Goal: Information Seeking & Learning: Check status

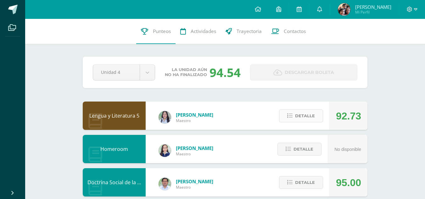
click at [292, 120] on button "Detalle" at bounding box center [301, 115] width 44 height 13
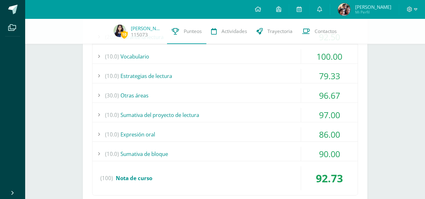
scroll to position [133, 0]
click at [284, 81] on div "(10.0) Estrategias de lectura" at bounding box center [224, 76] width 265 height 14
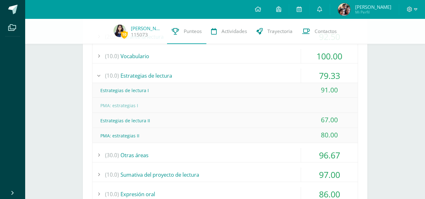
click at [278, 75] on div "(10.0) Estrategias de lectura" at bounding box center [224, 76] width 265 height 14
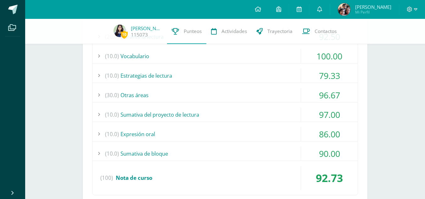
click at [282, 93] on div "(30.0) Otras áreas" at bounding box center [224, 95] width 265 height 14
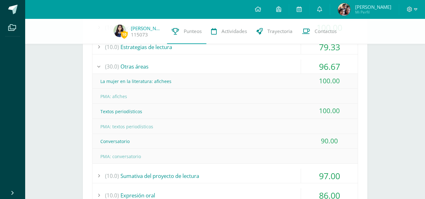
scroll to position [164, 0]
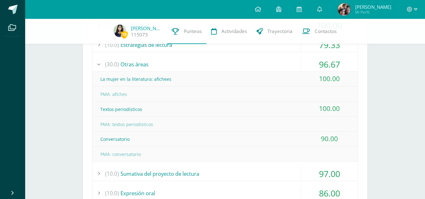
click at [266, 63] on div "(30.0) Otras áreas" at bounding box center [224, 64] width 265 height 14
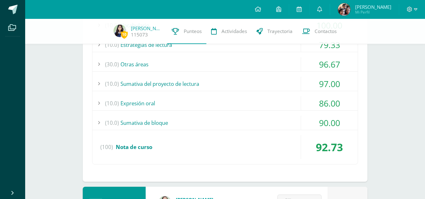
click at [265, 87] on div "(10.0) Sumativa del proyecto de lectura" at bounding box center [224, 84] width 265 height 14
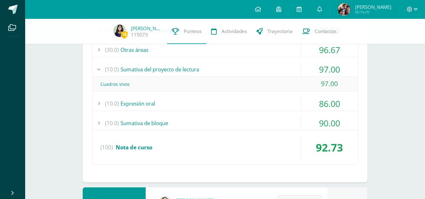
scroll to position [179, 0]
click at [264, 72] on div "(10.0) Sumativa del proyecto de lectura" at bounding box center [224, 69] width 265 height 14
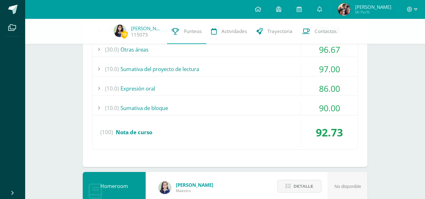
click at [265, 90] on div "(10.0) Expresión oral" at bounding box center [224, 88] width 265 height 14
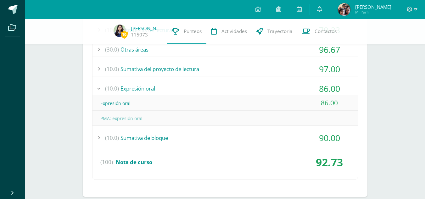
click at [265, 90] on div "(10.0) Expresión oral" at bounding box center [224, 88] width 265 height 14
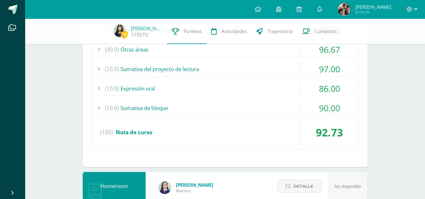
click at [266, 107] on div "(10.0) Sumativa de bloque" at bounding box center [224, 108] width 265 height 14
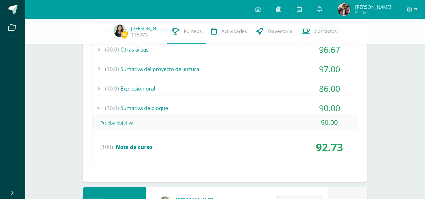
click at [266, 107] on div "(10.0) Sumativa de bloque" at bounding box center [224, 108] width 265 height 14
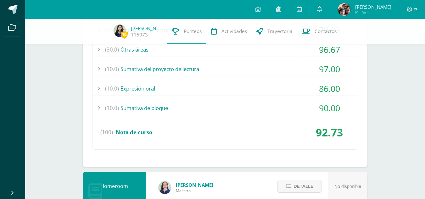
click at [266, 107] on div "(10.0) Sumativa de bloque" at bounding box center [224, 108] width 265 height 14
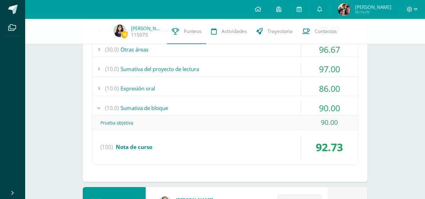
click at [266, 107] on div "(10.0) Sumativa de bloque" at bounding box center [224, 108] width 265 height 14
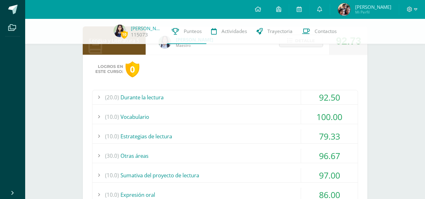
scroll to position [72, 0]
click at [299, 45] on span "Detalle" at bounding box center [305, 41] width 20 height 12
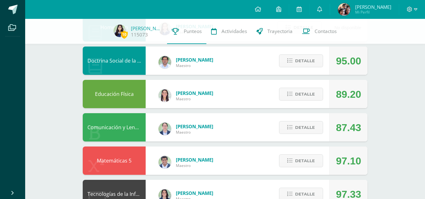
scroll to position [120, 0]
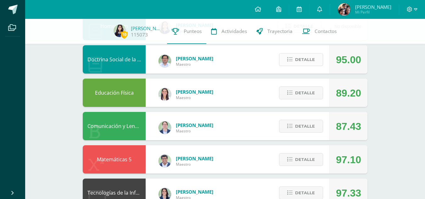
click at [300, 59] on span "Detalle" at bounding box center [305, 60] width 20 height 12
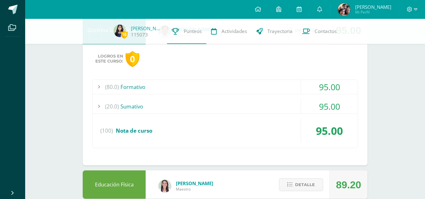
scroll to position [150, 0]
click at [275, 84] on div "(80.0) Formativo" at bounding box center [224, 87] width 265 height 14
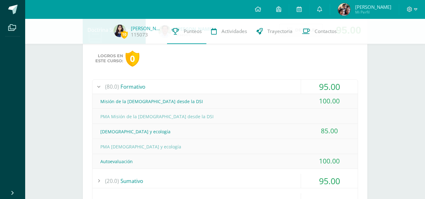
scroll to position [163, 0]
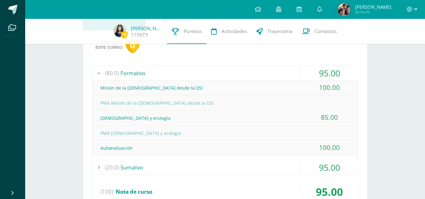
click at [273, 74] on div "(80.0) Formativo" at bounding box center [224, 73] width 265 height 14
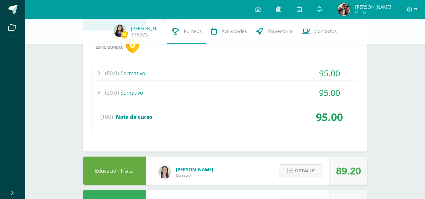
click at [265, 88] on div "(20.0) [GEOGRAPHIC_DATA]" at bounding box center [224, 93] width 265 height 14
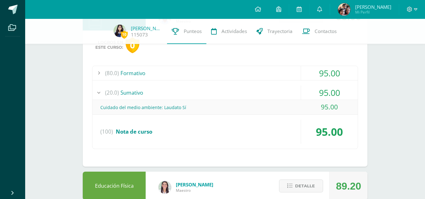
click at [265, 88] on div "(20.0) [GEOGRAPHIC_DATA]" at bounding box center [224, 93] width 265 height 14
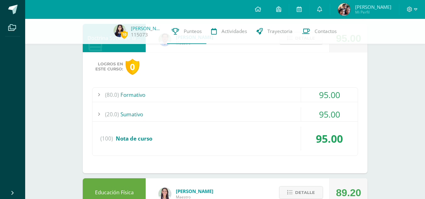
scroll to position [140, 0]
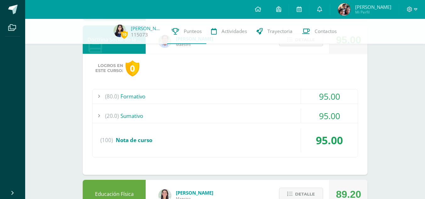
click at [285, 46] on button "Detalle" at bounding box center [301, 39] width 44 height 13
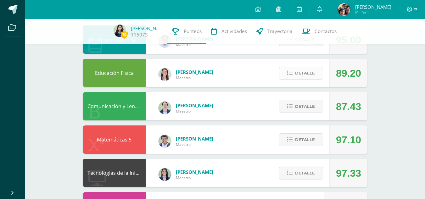
click at [298, 70] on span "Detalle" at bounding box center [305, 73] width 20 height 12
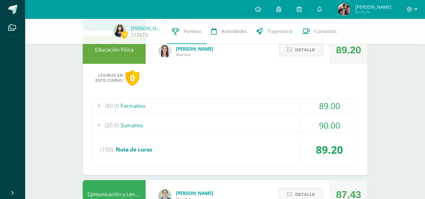
scroll to position [164, 0]
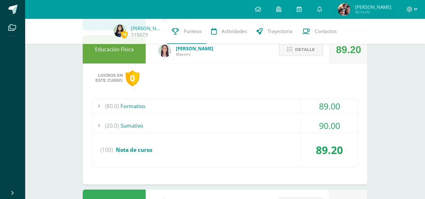
click at [274, 110] on div "(80.0) Formativo" at bounding box center [224, 106] width 265 height 14
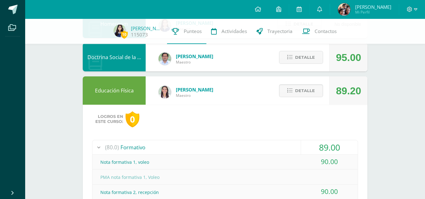
scroll to position [122, 0]
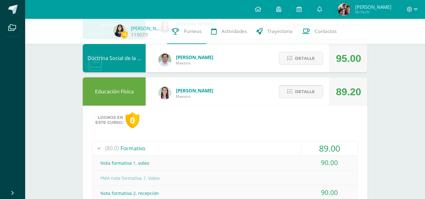
click at [295, 88] on span "Detalle" at bounding box center [305, 92] width 20 height 12
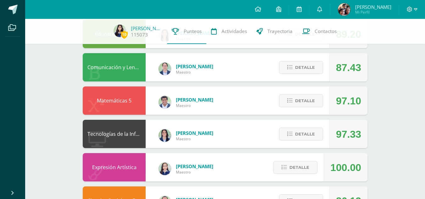
scroll to position [180, 0]
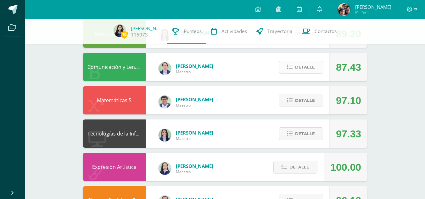
click at [295, 65] on button "Detalle" at bounding box center [301, 67] width 44 height 13
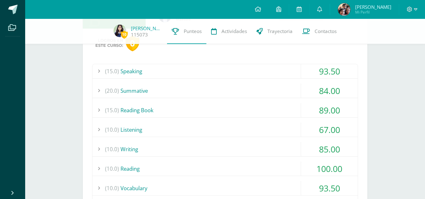
scroll to position [232, 0]
click at [280, 66] on div "(15.0) Speaking" at bounding box center [224, 71] width 265 height 14
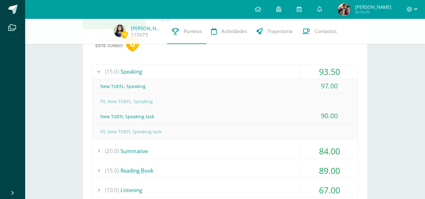
click at [280, 66] on div "(15.0) Speaking" at bounding box center [224, 71] width 265 height 14
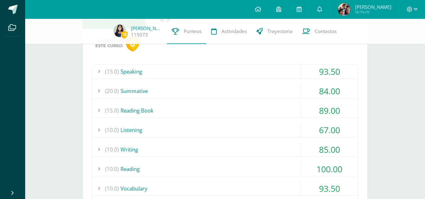
click at [279, 91] on div "(20.0) Summative" at bounding box center [224, 91] width 265 height 14
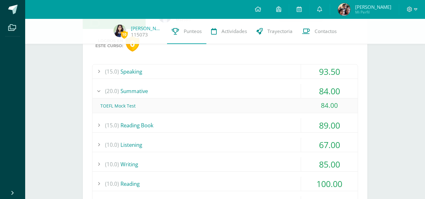
click at [279, 91] on div "(20.0) Summative" at bounding box center [224, 91] width 265 height 14
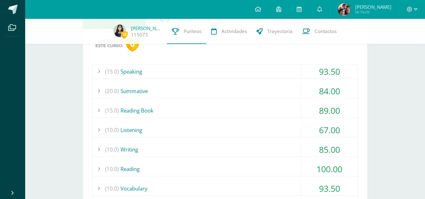
click at [279, 101] on div "(15.0) Speaking 93.50 New TOEFL: Speaking 97.00" at bounding box center [225, 156] width 266 height 185
click at [281, 106] on div "(15.0) Reading Book" at bounding box center [224, 110] width 265 height 14
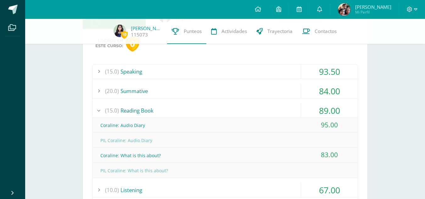
click at [281, 106] on div "(15.0) Reading Book" at bounding box center [224, 110] width 265 height 14
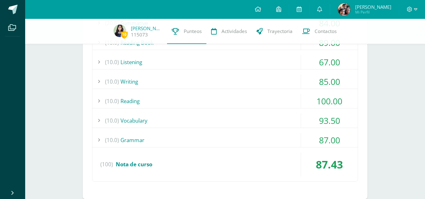
scroll to position [290, 0]
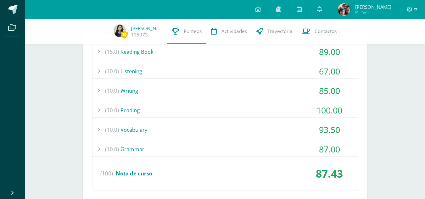
click at [272, 74] on div "(10.0) Listening" at bounding box center [224, 71] width 265 height 14
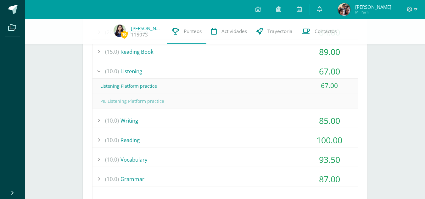
click at [272, 74] on div "(10.0) Listening" at bounding box center [224, 71] width 265 height 14
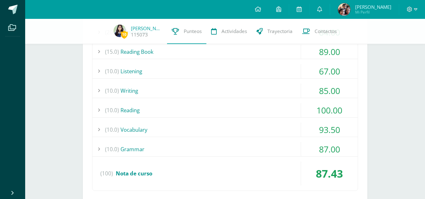
click at [279, 88] on div "(10.0) Writing" at bounding box center [224, 91] width 265 height 14
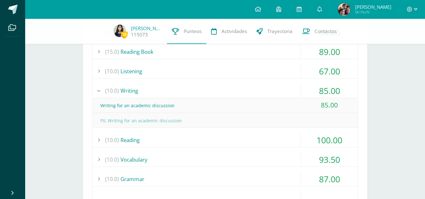
click at [279, 88] on div "(10.0) Writing" at bounding box center [224, 91] width 265 height 14
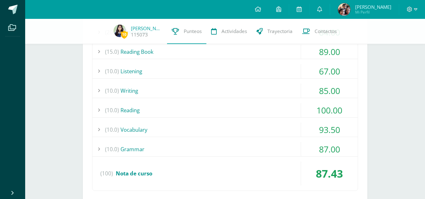
click at [280, 106] on div "(10.0) [GEOGRAPHIC_DATA]" at bounding box center [224, 110] width 265 height 14
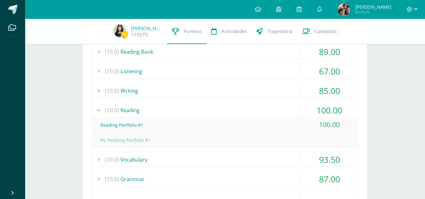
click at [280, 106] on div "(10.0) [GEOGRAPHIC_DATA]" at bounding box center [224, 110] width 265 height 14
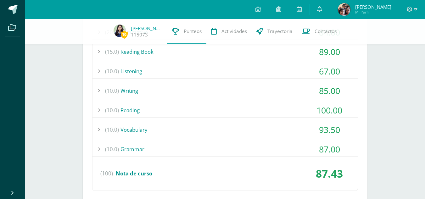
click at [277, 132] on div "(10.0) Vocabulary" at bounding box center [224, 130] width 265 height 14
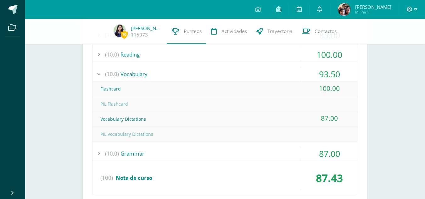
scroll to position [356, 0]
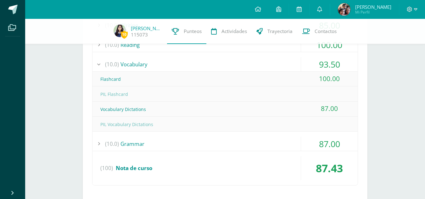
click at [271, 65] on div "(10.0) Vocabulary" at bounding box center [224, 64] width 265 height 14
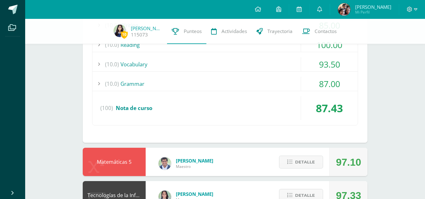
click at [269, 80] on div "(10.0) Grammar" at bounding box center [224, 84] width 265 height 14
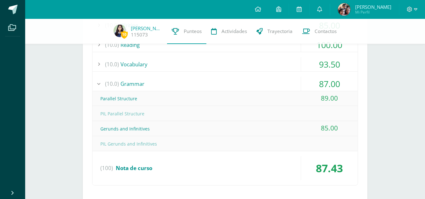
click at [269, 80] on div "(10.0) Grammar" at bounding box center [224, 84] width 265 height 14
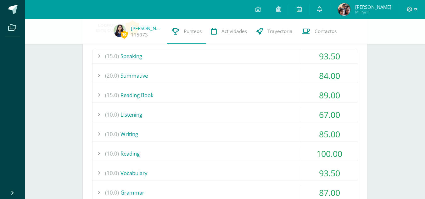
scroll to position [203, 0]
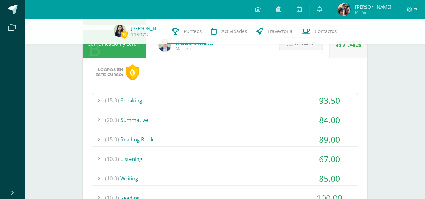
click at [293, 49] on button "Detalle" at bounding box center [301, 43] width 44 height 13
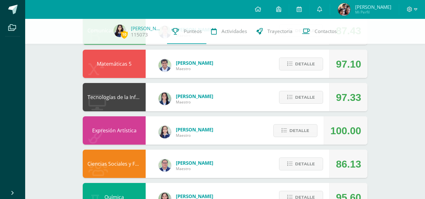
scroll to position [217, 0]
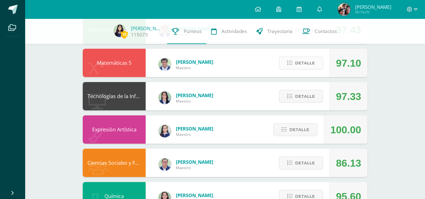
click at [296, 57] on button "Detalle" at bounding box center [301, 63] width 44 height 13
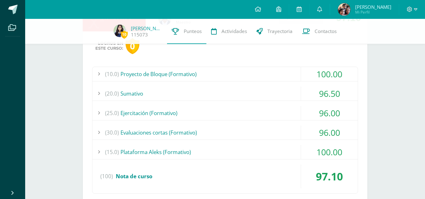
scroll to position [261, 0]
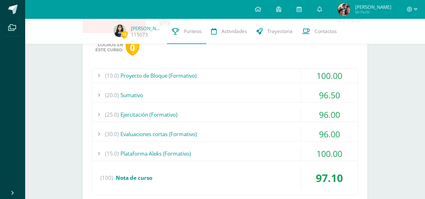
click at [275, 74] on div "(10.0) Proyecto de Bloque (Formativo)" at bounding box center [224, 76] width 265 height 14
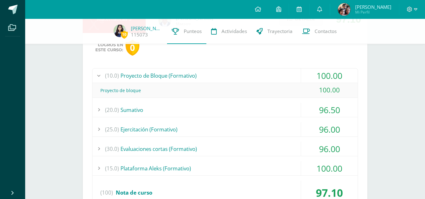
click at [275, 74] on div "(10.0) Proyecto de Bloque (Formativo)" at bounding box center [224, 76] width 265 height 14
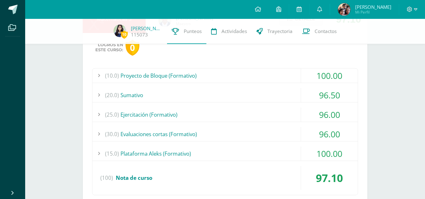
click at [279, 91] on div "(20.0) [GEOGRAPHIC_DATA]" at bounding box center [224, 95] width 265 height 14
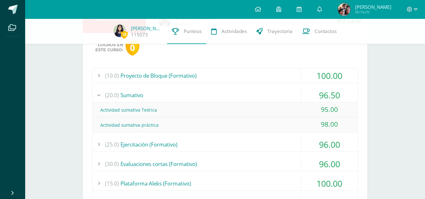
click at [279, 91] on div "(20.0) [GEOGRAPHIC_DATA]" at bounding box center [224, 95] width 265 height 14
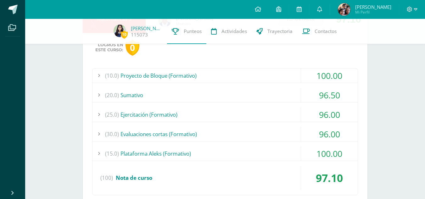
click at [279, 113] on div "(25.0) Ejercitación (Formativo)" at bounding box center [224, 115] width 265 height 14
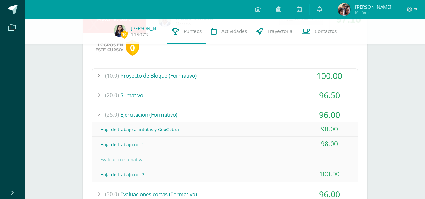
click at [279, 113] on div "(25.0) Ejercitación (Formativo)" at bounding box center [224, 115] width 265 height 14
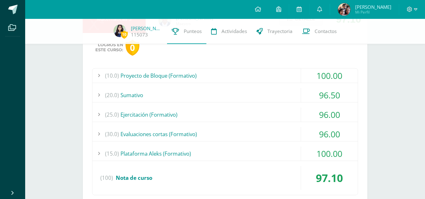
click at [276, 131] on div "(30.0) Evaluaciones cortas (Formativo)" at bounding box center [224, 134] width 265 height 14
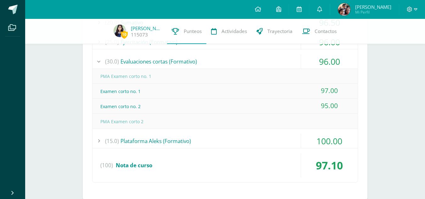
scroll to position [334, 0]
click at [278, 57] on div "(30.0) Evaluaciones cortas (Formativo)" at bounding box center [224, 61] width 265 height 14
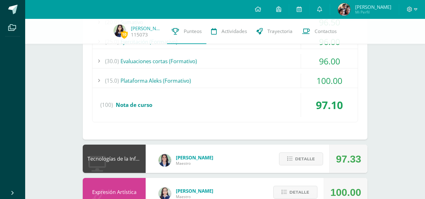
click at [274, 80] on div "(15.0) Plataforma Aleks (Formativo)" at bounding box center [224, 81] width 265 height 14
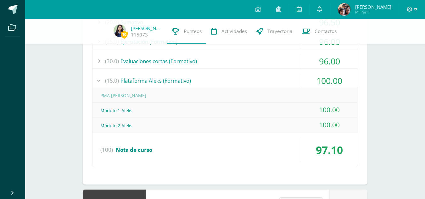
click at [274, 80] on div "(15.0) Plataforma Aleks (Formativo)" at bounding box center [224, 81] width 265 height 14
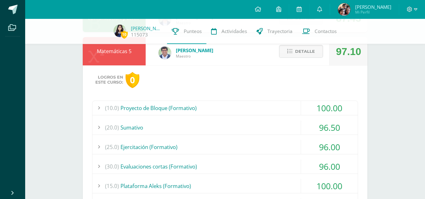
scroll to position [228, 0]
click at [292, 53] on icon at bounding box center [289, 51] width 5 height 5
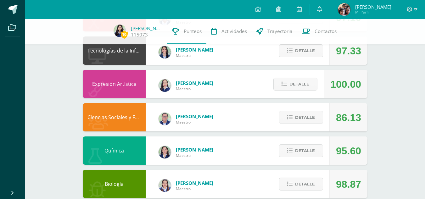
scroll to position [263, 0]
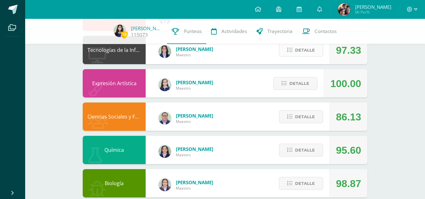
click at [295, 55] on span "Detalle" at bounding box center [305, 50] width 20 height 12
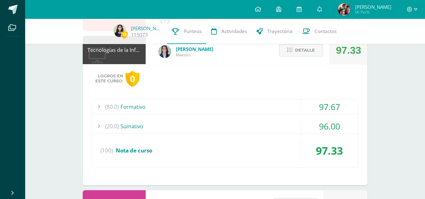
click at [281, 103] on div "(80.0) Formativo" at bounding box center [224, 107] width 265 height 14
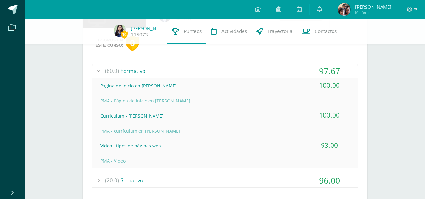
scroll to position [304, 0]
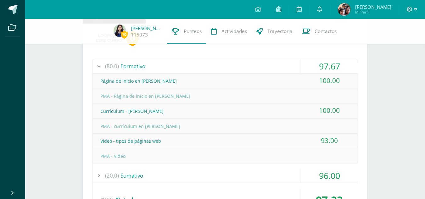
click at [273, 68] on div "(80.0) Formativo" at bounding box center [224, 66] width 265 height 14
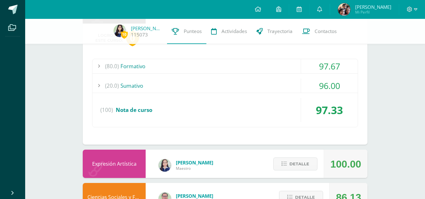
click at [277, 80] on div "(20.0) [GEOGRAPHIC_DATA]" at bounding box center [224, 86] width 265 height 14
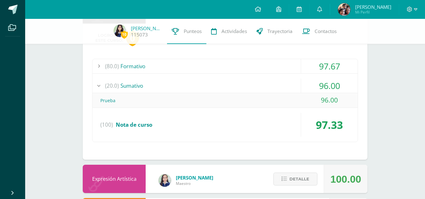
click at [277, 80] on div "(20.0) [GEOGRAPHIC_DATA]" at bounding box center [224, 86] width 265 height 14
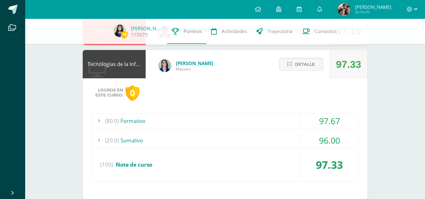
scroll to position [248, 0]
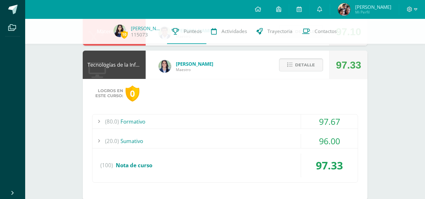
click at [290, 67] on icon at bounding box center [289, 64] width 5 height 5
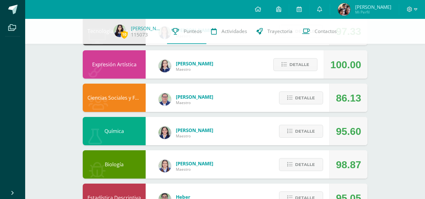
scroll to position [282, 0]
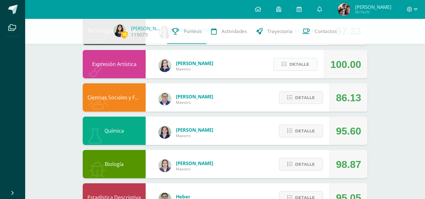
click at [299, 68] on span "Detalle" at bounding box center [299, 64] width 20 height 12
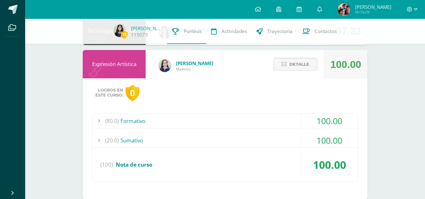
click at [299, 68] on span "Detalle" at bounding box center [299, 64] width 20 height 12
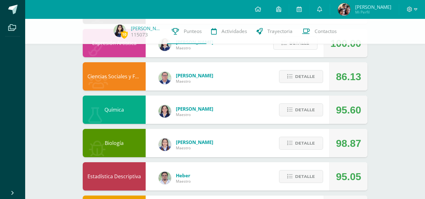
scroll to position [305, 0]
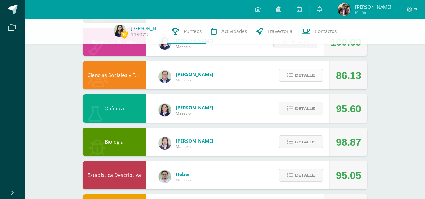
click at [304, 76] on span "Detalle" at bounding box center [305, 75] width 20 height 12
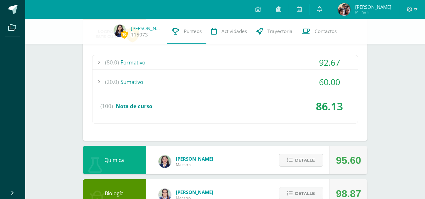
scroll to position [374, 0]
click at [282, 63] on div "(80.0) Formativo" at bounding box center [224, 62] width 265 height 14
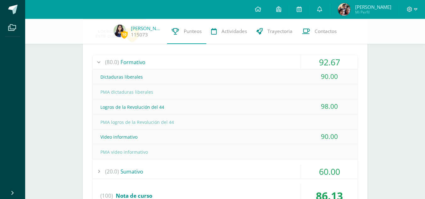
click at [282, 63] on div "(80.0) Formativo" at bounding box center [224, 62] width 265 height 14
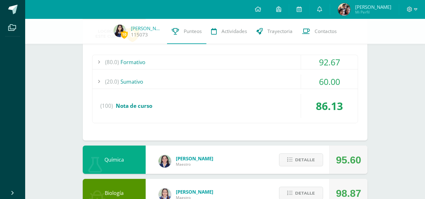
click at [283, 74] on div "(80.0) Formativo 92.67 Dictaduras liberales 90.00" at bounding box center [225, 89] width 266 height 69
click at [284, 78] on div "(20.0) [GEOGRAPHIC_DATA]" at bounding box center [224, 82] width 265 height 14
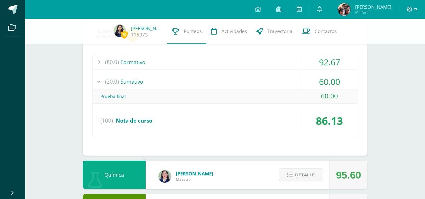
click at [284, 78] on div "(20.0) [GEOGRAPHIC_DATA]" at bounding box center [224, 82] width 265 height 14
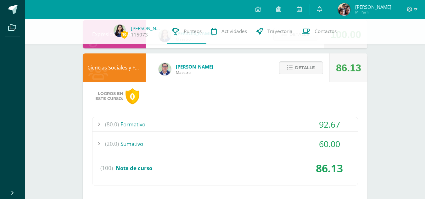
scroll to position [311, 0]
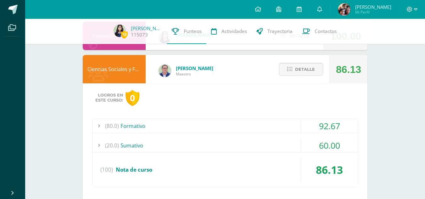
click at [287, 67] on icon at bounding box center [289, 69] width 5 height 5
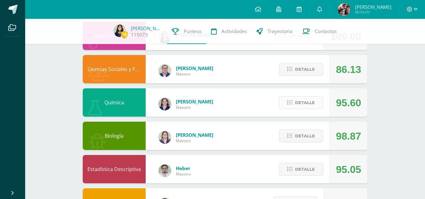
click at [302, 97] on span "Detalle" at bounding box center [305, 103] width 20 height 12
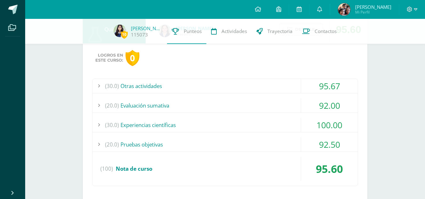
scroll to position [384, 0]
click at [286, 89] on div "(30.0) Otras actividades" at bounding box center [224, 86] width 265 height 14
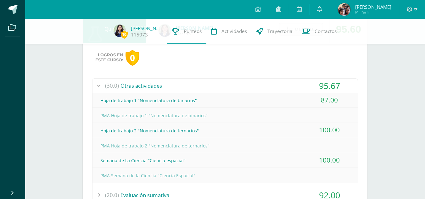
click at [286, 89] on div "(30.0) Otras actividades" at bounding box center [224, 86] width 265 height 14
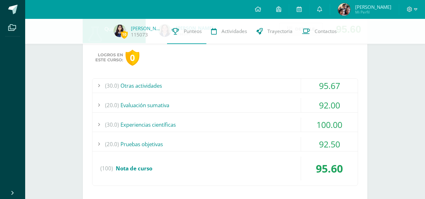
click at [289, 99] on div "(20.0) Evaluación sumativa" at bounding box center [224, 105] width 265 height 14
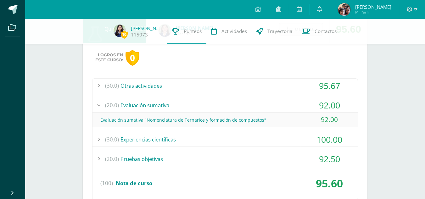
click at [289, 99] on div "(20.0) Evaluación sumativa" at bounding box center [224, 105] width 265 height 14
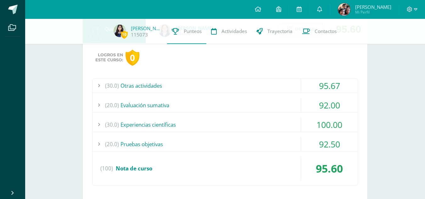
click at [286, 119] on div "(30.0) Experiencias científicas" at bounding box center [224, 125] width 265 height 14
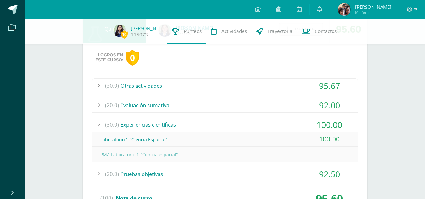
click at [286, 119] on div "(30.0) Experiencias científicas" at bounding box center [224, 125] width 265 height 14
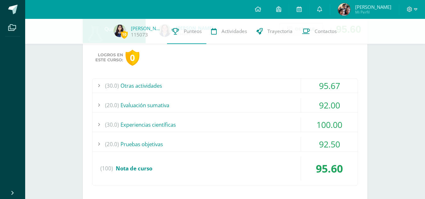
click at [279, 139] on div "(20.0) Pruebas objetivas" at bounding box center [224, 144] width 265 height 14
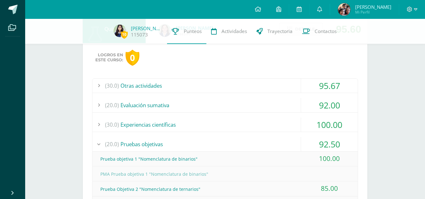
click at [279, 139] on div "(20.0) Pruebas objetivas" at bounding box center [224, 144] width 265 height 14
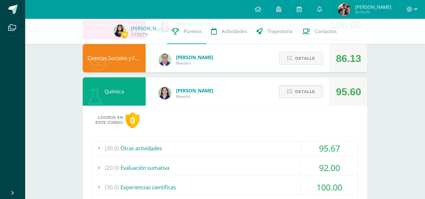
scroll to position [321, 0]
click at [304, 96] on span "Detalle" at bounding box center [305, 92] width 20 height 12
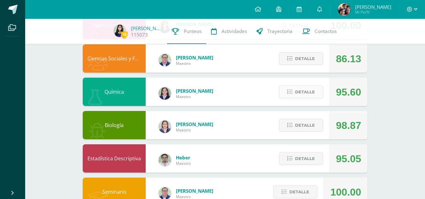
scroll to position [341, 0]
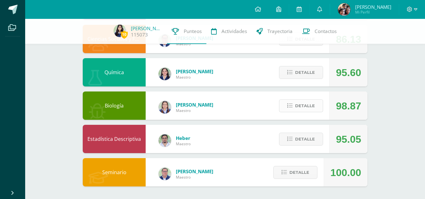
click at [300, 102] on span "Detalle" at bounding box center [305, 106] width 20 height 12
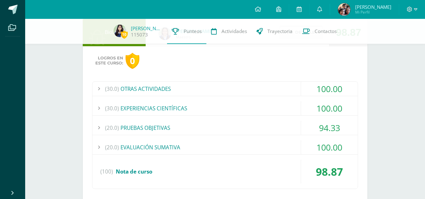
scroll to position [415, 0]
click at [287, 88] on div "(30.0) OTRAS ACTIVIDADES" at bounding box center [224, 88] width 265 height 14
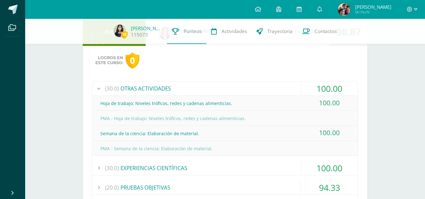
click at [287, 88] on div "(30.0) OTRAS ACTIVIDADES" at bounding box center [224, 88] width 265 height 14
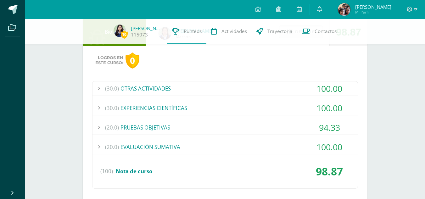
click at [281, 112] on div "(30.0) EXPERIENCIAS CIENTÍFICAS" at bounding box center [224, 108] width 265 height 14
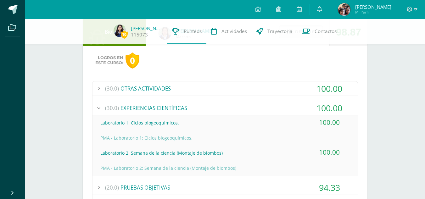
click at [281, 112] on div "(30.0) EXPERIENCIAS CIENTÍFICAS" at bounding box center [224, 108] width 265 height 14
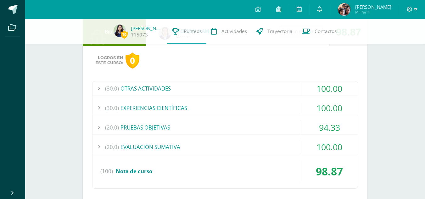
click at [279, 124] on div "(20.0) PRUEBAS OBJETIVAS" at bounding box center [224, 127] width 265 height 14
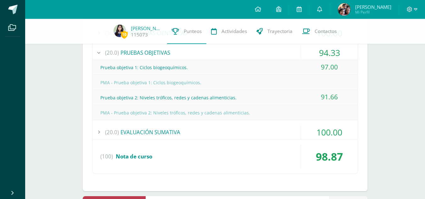
scroll to position [490, 0]
click at [264, 54] on div "(20.0) PRUEBAS OBJETIVAS" at bounding box center [224, 52] width 265 height 14
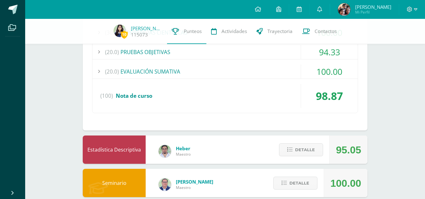
click at [264, 71] on div "(20.0) EVALUACIÓN SUMATIVA" at bounding box center [224, 71] width 265 height 14
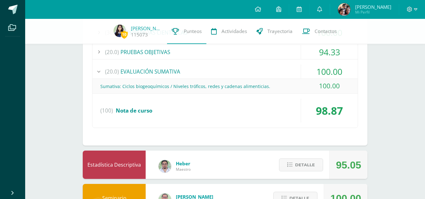
click at [264, 71] on div "(20.0) EVALUACIÓN SUMATIVA" at bounding box center [224, 71] width 265 height 14
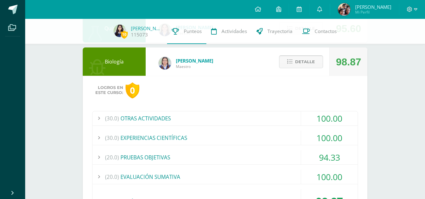
click at [287, 64] on button "Detalle" at bounding box center [301, 61] width 44 height 13
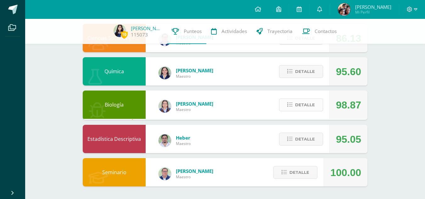
scroll to position [341, 0]
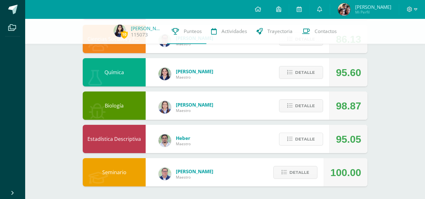
click at [294, 143] on button "Detalle" at bounding box center [301, 139] width 44 height 13
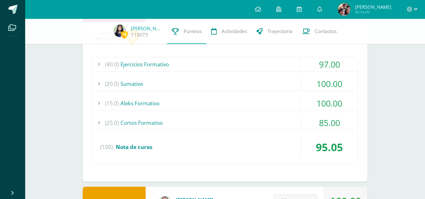
scroll to position [473, 0]
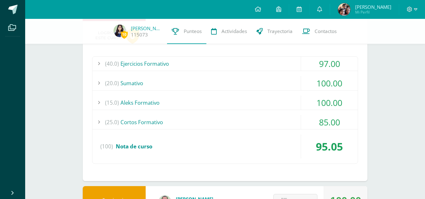
click at [274, 69] on div "(40.0) Ejercicios Formativo" at bounding box center [224, 64] width 265 height 14
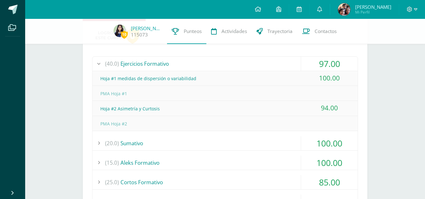
click at [274, 69] on div "(40.0) Ejercicios Formativo" at bounding box center [224, 64] width 265 height 14
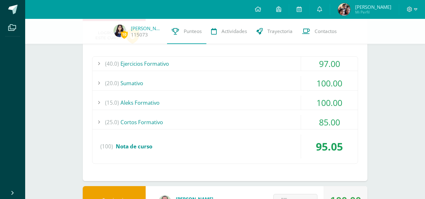
click at [271, 68] on div "(40.0) Ejercicios Formativo" at bounding box center [224, 64] width 265 height 14
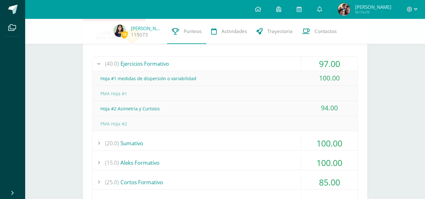
click at [271, 68] on div "(40.0) Ejercicios Formativo" at bounding box center [224, 64] width 265 height 14
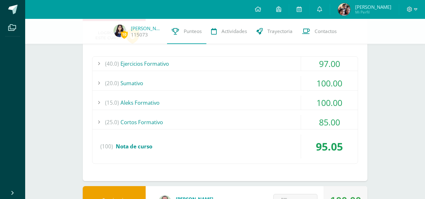
click at [271, 79] on div "(20.0) [GEOGRAPHIC_DATA]" at bounding box center [224, 83] width 265 height 14
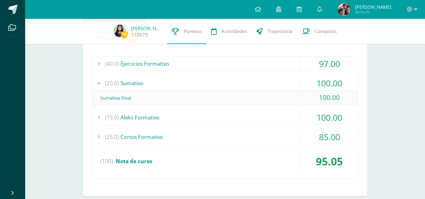
click at [271, 79] on div "(20.0) [GEOGRAPHIC_DATA]" at bounding box center [224, 83] width 265 height 14
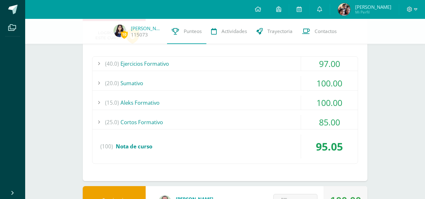
click at [270, 101] on div "(15.0) Aleks Formativo" at bounding box center [224, 103] width 265 height 14
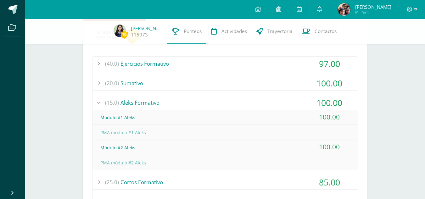
click at [270, 101] on div "(15.0) Aleks Formativo" at bounding box center [224, 103] width 265 height 14
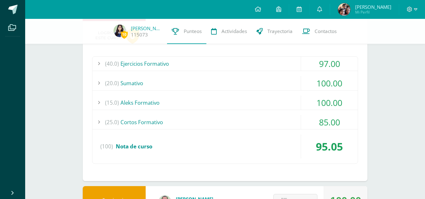
click at [265, 126] on div "(25.0) Cortos Formativo" at bounding box center [224, 122] width 265 height 14
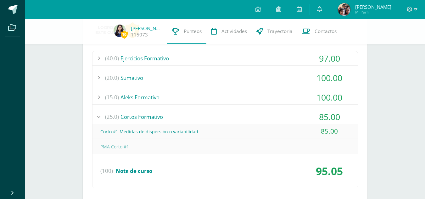
scroll to position [479, 0]
click at [265, 117] on div "(25.0) Cortos Formativo" at bounding box center [224, 116] width 265 height 14
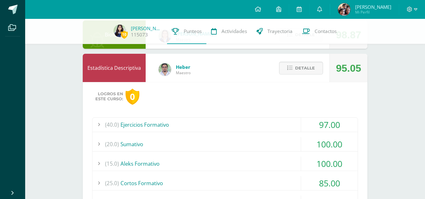
scroll to position [397, 0]
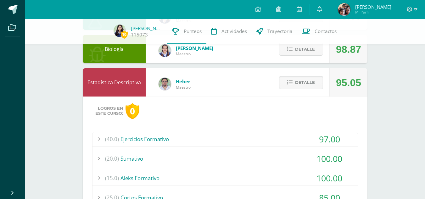
click at [296, 85] on span "Detalle" at bounding box center [305, 83] width 20 height 12
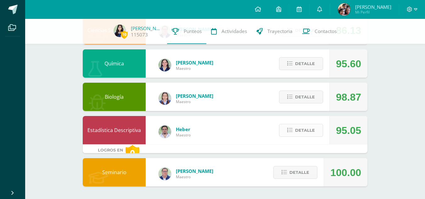
scroll to position [341, 0]
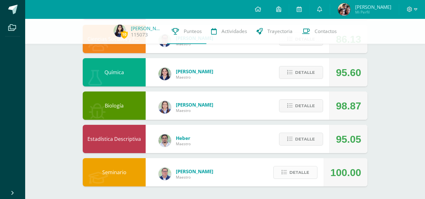
click at [299, 174] on span "Detalle" at bounding box center [299, 173] width 20 height 12
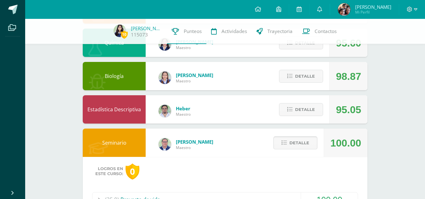
click at [288, 141] on button "Detalle" at bounding box center [295, 142] width 44 height 13
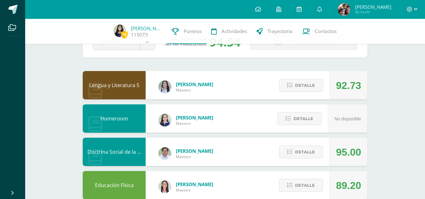
scroll to position [0, 0]
